Goal: Information Seeking & Learning: Learn about a topic

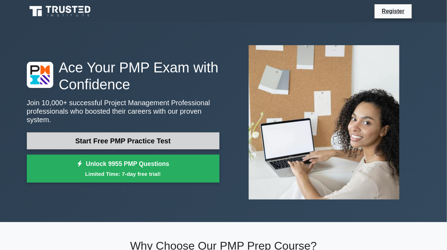
click at [107, 139] on link "Start Free PMP Practice Test" at bounding box center [123, 140] width 193 height 17
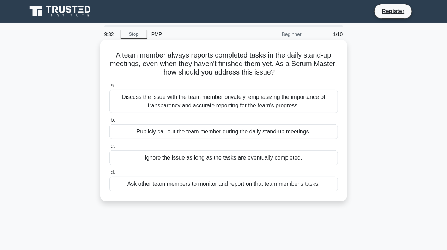
click at [185, 102] on div "Discuss the issue with the team member privately, emphasizing the importance of…" at bounding box center [223, 101] width 229 height 23
click at [109, 88] on input "a. Discuss the issue with the team member privately, emphasizing the importance…" at bounding box center [109, 85] width 0 height 5
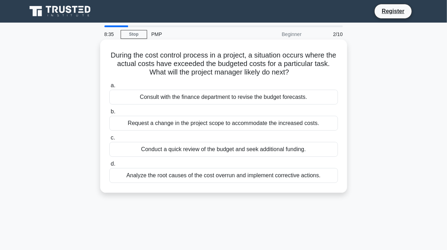
click at [222, 147] on div "Conduct a quick review of the budget and seek additional funding." at bounding box center [223, 149] width 229 height 15
click at [109, 140] on input "c. Conduct a quick review of the budget and seek additional funding." at bounding box center [109, 137] width 0 height 5
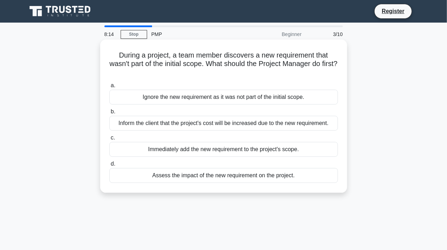
click at [225, 174] on div "Assess the impact of the new requirement on the project." at bounding box center [223, 175] width 229 height 15
click at [109, 166] on input "d. Assess the impact of the new requirement on the project." at bounding box center [109, 164] width 0 height 5
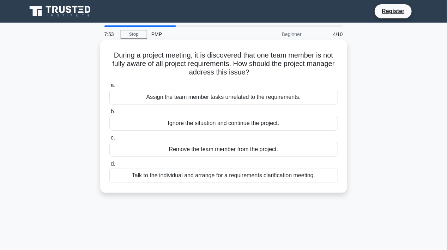
click at [186, 174] on div "Talk to the individual and arrange for a requirements clarification meeting." at bounding box center [223, 175] width 229 height 15
click at [109, 166] on input "d. Talk to the individual and arrange for a requirements clarification meeting." at bounding box center [109, 164] width 0 height 5
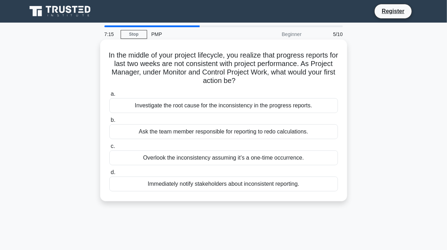
click at [215, 106] on div "Investigate the root cause for the inconsistency in the progress reports." at bounding box center [223, 105] width 229 height 15
click at [109, 96] on input "a. Investigate the root cause for the inconsistency in the progress reports." at bounding box center [109, 94] width 0 height 5
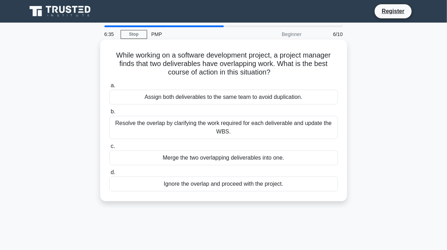
click at [173, 124] on div "Resolve the overlap by clarifying the work required for each deliverable and up…" at bounding box center [223, 127] width 229 height 23
click at [109, 114] on input "b. Resolve the overlap by clarifying the work required for each deliverable and…" at bounding box center [109, 111] width 0 height 5
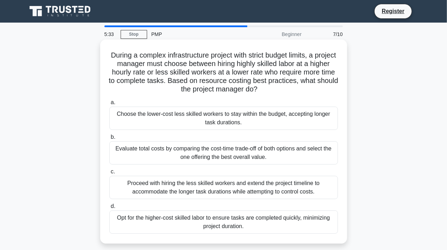
click at [229, 155] on div "Evaluate total costs by comparing the cost-time trade-off of both options and s…" at bounding box center [223, 152] width 229 height 23
click at [109, 139] on input "b. Evaluate total costs by comparing the cost-time trade-off of both options an…" at bounding box center [109, 137] width 0 height 5
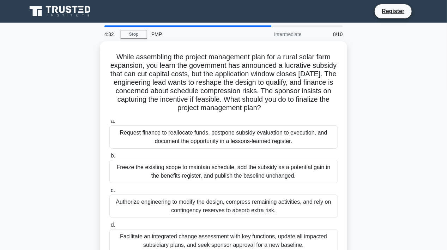
scroll to position [131, 0]
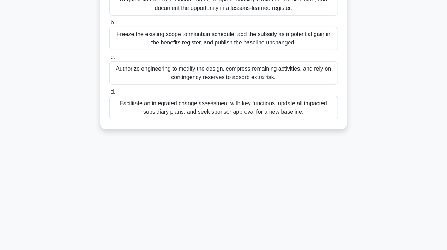
click at [221, 103] on div "Facilitate an integrated change assessment with key functions, update all impac…" at bounding box center [223, 107] width 229 height 23
click at [109, 94] on input "d. Facilitate an integrated change assessment with key functions, update all im…" at bounding box center [109, 92] width 0 height 5
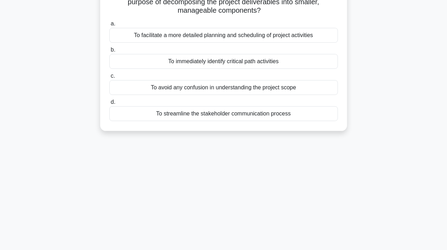
scroll to position [0, 0]
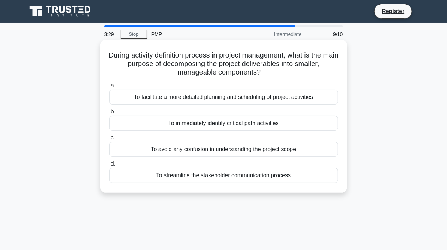
click at [199, 174] on div "To streamline the stakeholder communication process" at bounding box center [223, 175] width 229 height 15
click at [109, 166] on input "d. To streamline the stakeholder communication process" at bounding box center [109, 164] width 0 height 5
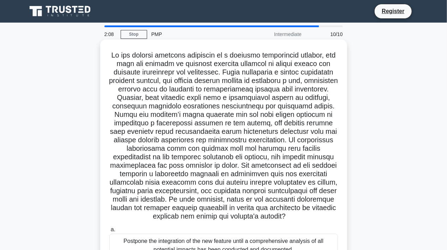
click at [275, 174] on h5 ".spinner_0XTQ{transform-origin:center;animation:spinner_y6GP .75s linear infini…" at bounding box center [224, 136] width 230 height 170
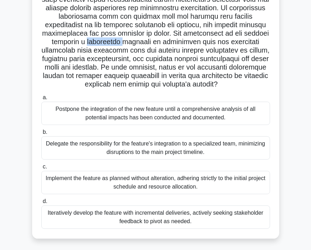
scroll to position [138, 0]
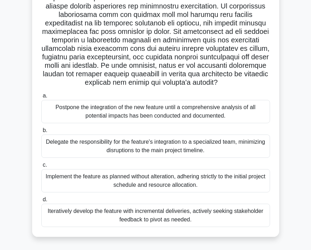
click at [132, 147] on div "Delegate the responsibility for the feature's integration to a specialized team…" at bounding box center [155, 145] width 229 height 23
click at [41, 133] on input "b. Delegate the responsibility for the feature's integration to a specialized t…" at bounding box center [41, 130] width 0 height 5
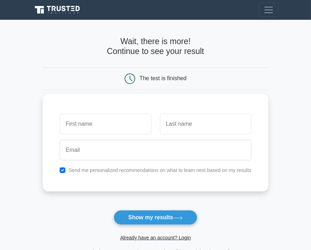
click at [123, 123] on input "text" at bounding box center [105, 124] width 91 height 20
type input "Manish"
type input "kumar"
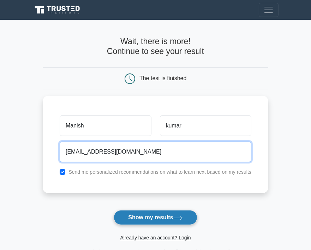
type input "[EMAIL_ADDRESS][DOMAIN_NAME]"
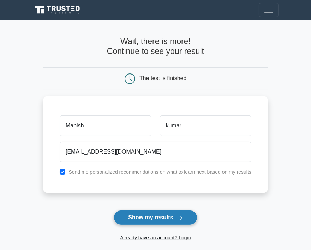
click at [162, 216] on button "Show my results" at bounding box center [155, 217] width 83 height 15
